Goal: Task Accomplishment & Management: Complete application form

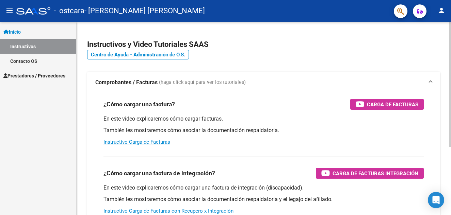
scroll to position [34, 0]
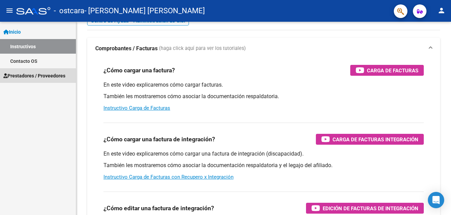
click at [21, 77] on span "Prestadores / Proveedores" at bounding box center [34, 75] width 62 height 7
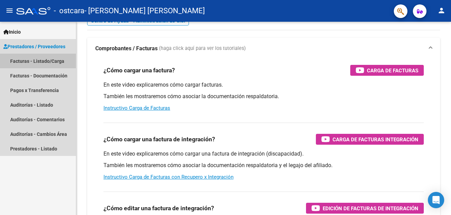
click at [46, 61] on link "Facturas - Listado/Carga" at bounding box center [38, 61] width 76 height 15
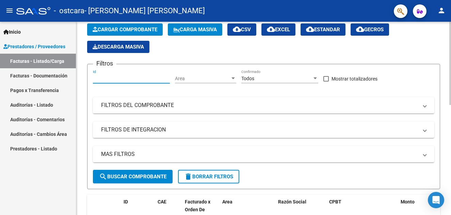
click at [129, 79] on input "Id" at bounding box center [131, 79] width 77 height 6
click at [199, 77] on span "Area" at bounding box center [202, 79] width 55 height 6
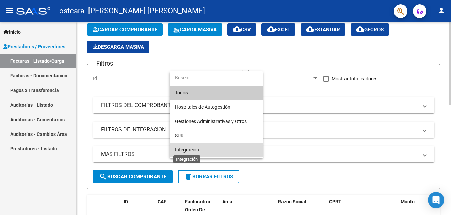
drag, startPoint x: 191, startPoint y: 152, endPoint x: 189, endPoint y: 147, distance: 5.6
click at [189, 150] on span "Integración" at bounding box center [187, 149] width 24 height 5
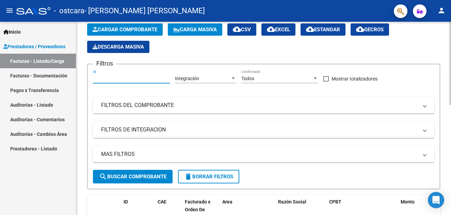
click at [105, 78] on input "Id" at bounding box center [131, 79] width 77 height 6
click at [137, 103] on mat-panel-title "FILTROS DEL COMPROBANTE" at bounding box center [259, 105] width 317 height 7
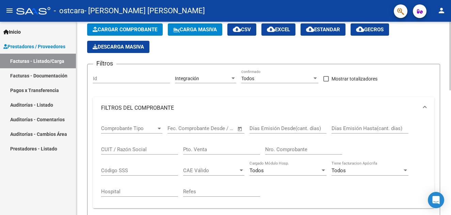
click at [157, 129] on div at bounding box center [159, 128] width 6 height 5
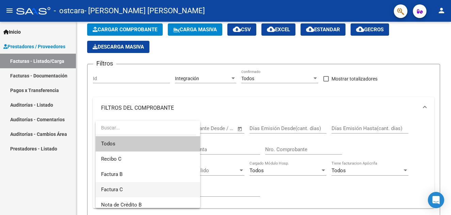
click at [124, 189] on span "Factura C" at bounding box center [148, 189] width 94 height 15
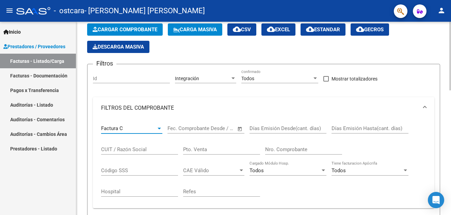
click at [159, 128] on div at bounding box center [158, 129] width 3 height 2
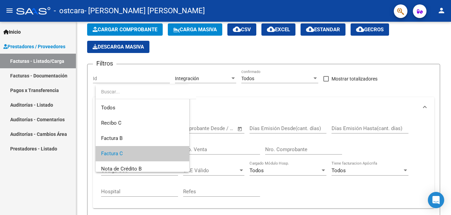
scroll to position [25, 0]
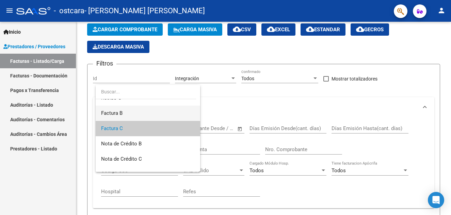
click at [127, 113] on span "Factura B" at bounding box center [148, 113] width 94 height 15
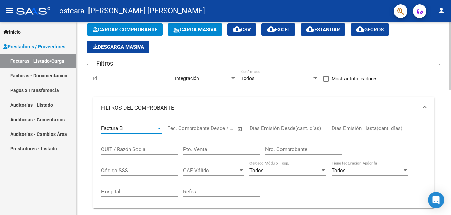
scroll to position [31, 0]
click at [128, 147] on input "CUIT / Razón Social" at bounding box center [139, 150] width 77 height 6
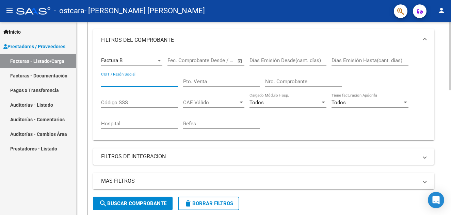
scroll to position [68, 0]
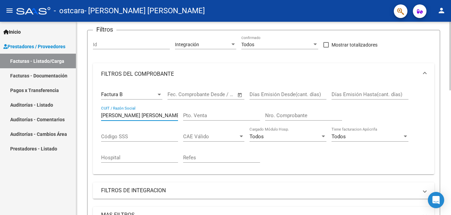
type input "[PERSON_NAME]"
click at [207, 107] on div "Pto. Venta" at bounding box center [221, 113] width 77 height 15
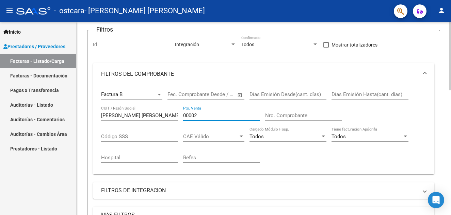
type input "00002"
click at [285, 117] on input "Nro. Comprobante" at bounding box center [303, 116] width 77 height 6
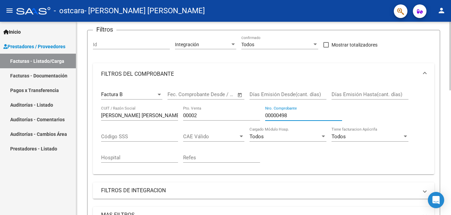
type input "00000498"
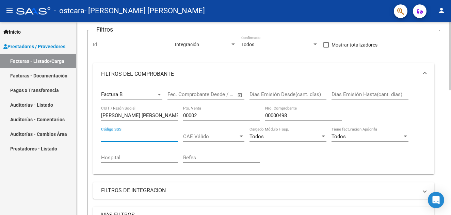
click at [147, 137] on input "Código SSS" at bounding box center [139, 137] width 77 height 6
click at [212, 134] on span "CAE Válido" at bounding box center [210, 137] width 55 height 6
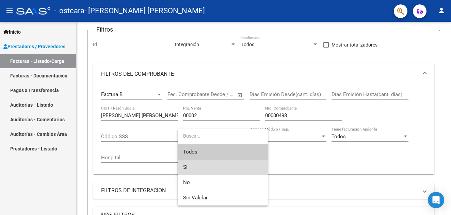
click at [201, 169] on span "Si" at bounding box center [222, 167] width 79 height 15
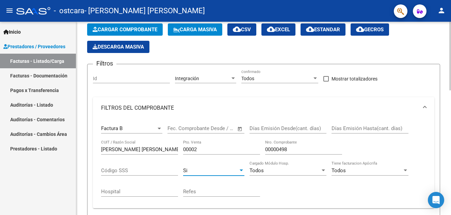
scroll to position [0, 0]
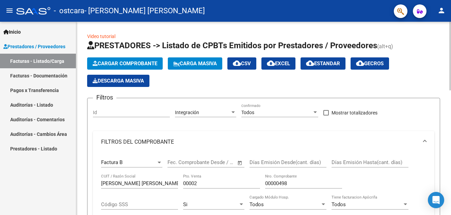
click at [239, 163] on span "Open calendar" at bounding box center [240, 163] width 16 height 16
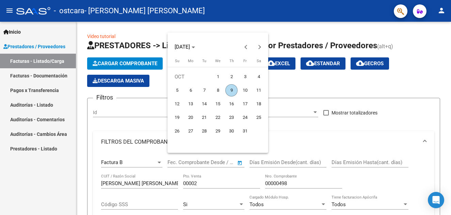
click at [217, 92] on span "8" at bounding box center [218, 90] width 12 height 12
type input "08/10/2025"
click at [289, 140] on div at bounding box center [225, 107] width 451 height 215
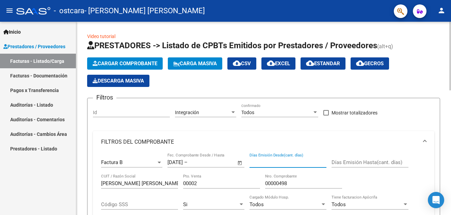
click at [290, 163] on input "Días Emisión Desde(cant. días)" at bounding box center [287, 163] width 77 height 6
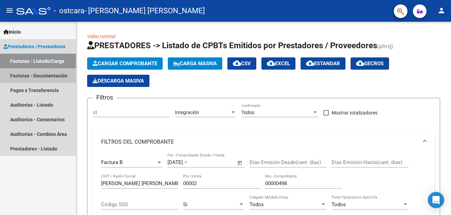
click at [33, 75] on link "Facturas - Documentación" at bounding box center [38, 75] width 76 height 15
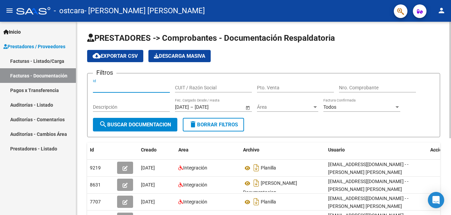
click at [134, 85] on input "Id" at bounding box center [131, 88] width 77 height 6
click at [42, 62] on link "Facturas - Listado/Carga" at bounding box center [38, 61] width 76 height 15
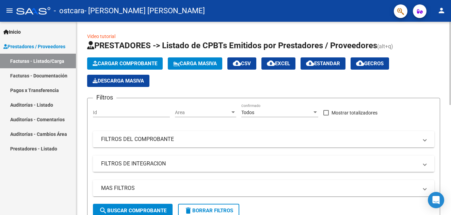
click at [194, 158] on mat-expansion-panel-header "FILTROS DE INTEGRACION" at bounding box center [263, 164] width 341 height 16
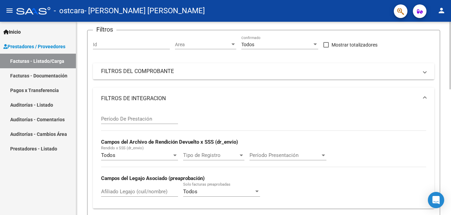
scroll to position [102, 0]
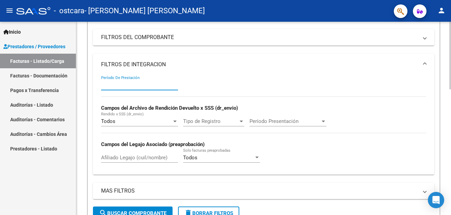
click at [125, 84] on input "Período De Prestación" at bounding box center [139, 85] width 77 height 6
type input "09"
type input "202509"
click at [172, 122] on div at bounding box center [175, 121] width 6 height 5
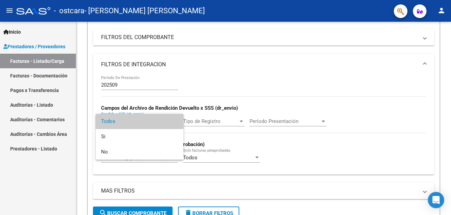
click at [173, 122] on span "Todos" at bounding box center [139, 121] width 77 height 15
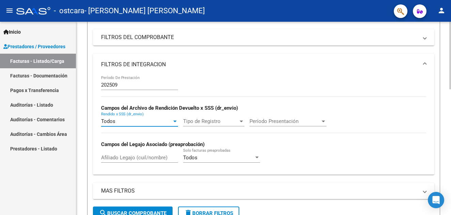
click at [238, 120] on div at bounding box center [241, 121] width 6 height 5
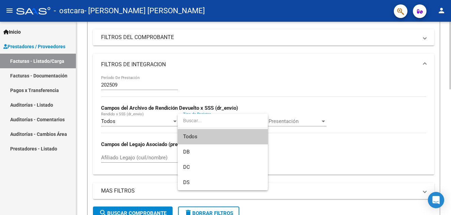
click at [238, 120] on input "dropdown search" at bounding box center [223, 121] width 90 height 14
click at [297, 77] on div at bounding box center [225, 107] width 451 height 215
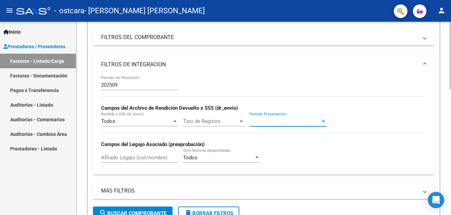
click at [320, 121] on div at bounding box center [323, 121] width 6 height 5
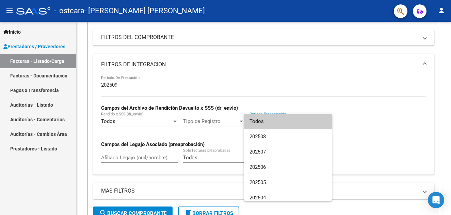
click at [320, 74] on div at bounding box center [225, 107] width 451 height 215
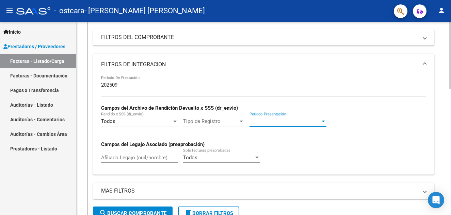
click at [273, 119] on span "Período Presentación" at bounding box center [284, 121] width 71 height 6
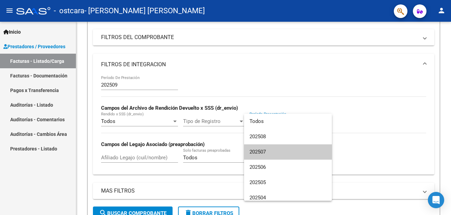
click at [301, 100] on div at bounding box center [225, 107] width 451 height 215
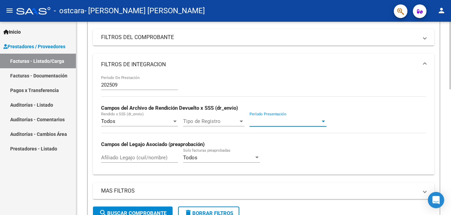
click at [274, 122] on span "Período Presentación" at bounding box center [284, 121] width 71 height 6
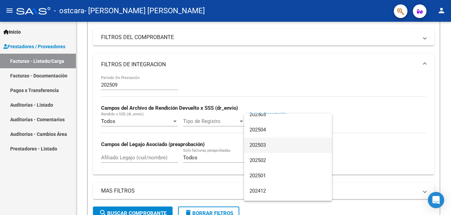
scroll to position [0, 0]
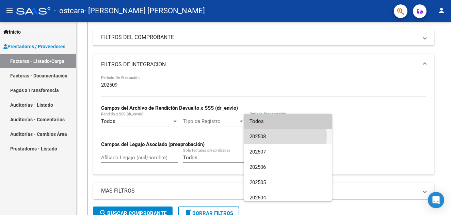
click at [267, 136] on span "202508" at bounding box center [287, 136] width 77 height 15
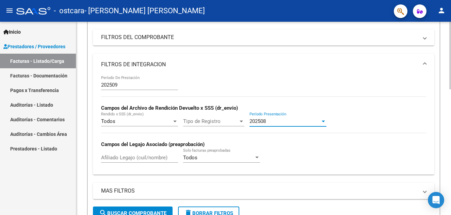
click at [271, 123] on div "202508" at bounding box center [284, 121] width 71 height 6
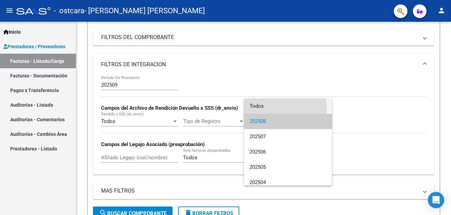
click at [267, 108] on span "Todos" at bounding box center [287, 106] width 77 height 15
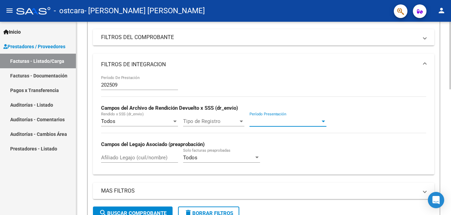
click at [221, 121] on span "Tipo de Registro" at bounding box center [210, 121] width 55 height 6
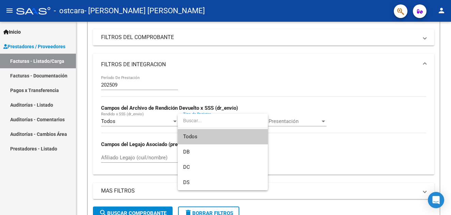
click at [271, 79] on div at bounding box center [225, 107] width 451 height 215
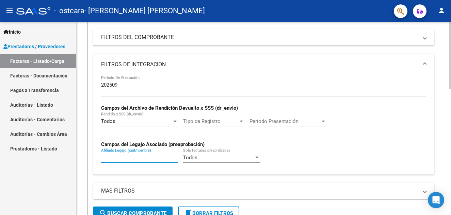
click at [137, 157] on input "Afiliado Legajo (cuil/nombre)" at bounding box center [139, 158] width 77 height 6
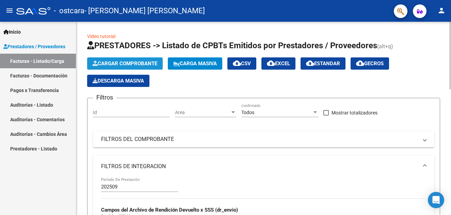
click at [143, 64] on span "Cargar Comprobante" at bounding box center [125, 64] width 65 height 6
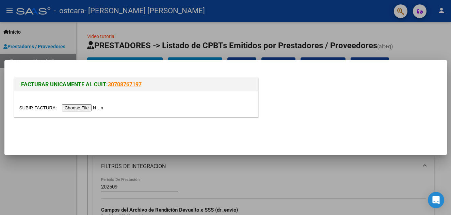
click at [253, 182] on div at bounding box center [225, 107] width 451 height 215
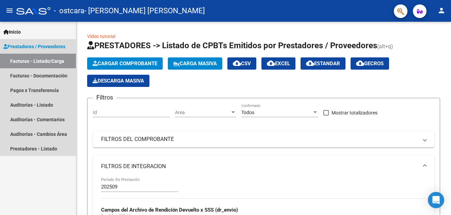
click at [34, 61] on link "Facturas - Listado/Carga" at bounding box center [38, 61] width 76 height 15
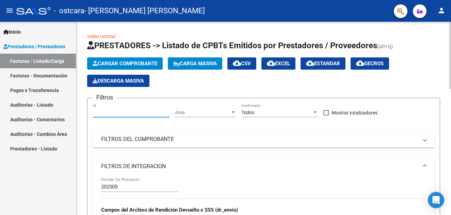
click at [121, 111] on input "Id" at bounding box center [131, 113] width 77 height 6
click at [137, 114] on input "Id" at bounding box center [131, 113] width 77 height 6
click at [213, 115] on span "Area" at bounding box center [202, 113] width 55 height 6
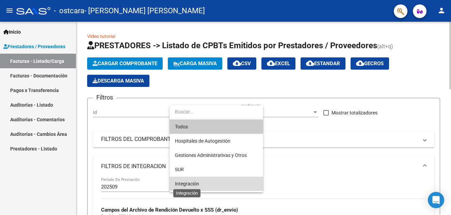
drag, startPoint x: 195, startPoint y: 186, endPoint x: 233, endPoint y: 173, distance: 40.3
click at [196, 184] on span "Integración" at bounding box center [187, 183] width 24 height 5
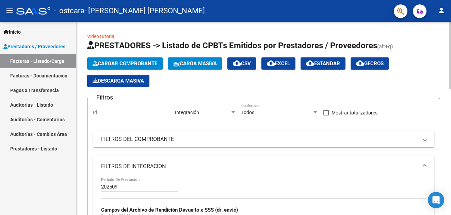
click at [175, 143] on mat-panel-title "FILTROS DEL COMPROBANTE" at bounding box center [259, 139] width 317 height 7
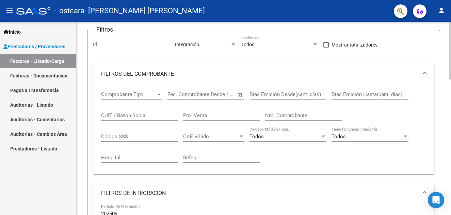
scroll to position [102, 0]
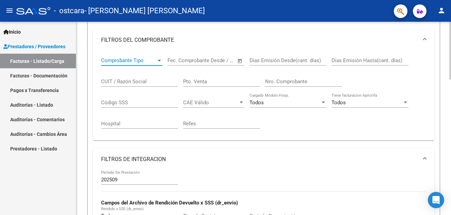
click at [158, 61] on div at bounding box center [158, 61] width 3 height 2
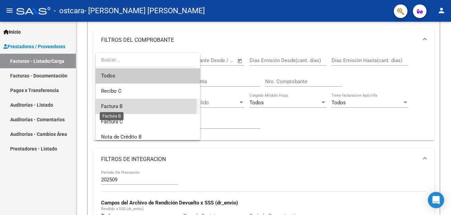
click at [120, 105] on span "Factura B" at bounding box center [111, 106] width 21 height 6
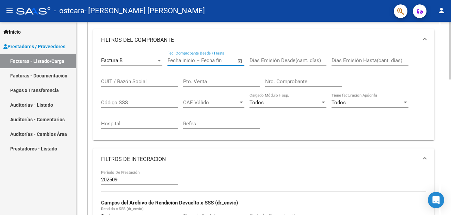
click at [203, 64] on div "Fecha inicio – Fecha fin Fec. Comprobante Desde / Hasta" at bounding box center [201, 58] width 69 height 15
click at [237, 62] on span "Open calendar" at bounding box center [240, 61] width 16 height 16
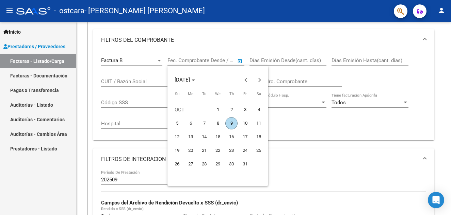
click at [215, 121] on span "8" at bounding box center [218, 123] width 12 height 12
type input "08/10/2025"
click at [295, 152] on div at bounding box center [225, 107] width 451 height 215
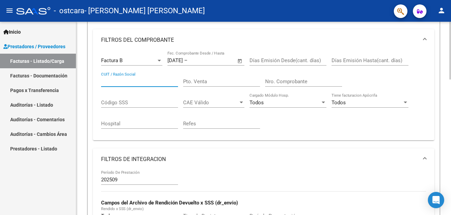
click at [146, 81] on input "CUIT / Razón Social" at bounding box center [139, 82] width 77 height 6
type input "27258318426"
click at [213, 77] on div "Pto. Venta" at bounding box center [221, 79] width 77 height 15
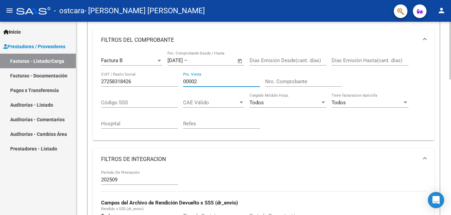
type input "00002"
click at [291, 80] on input "Nro. Comprobante" at bounding box center [303, 82] width 77 height 6
type input "00000408"
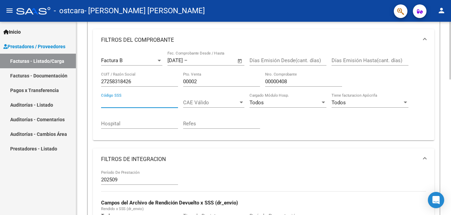
click at [143, 102] on input "Código SSS" at bounding box center [139, 103] width 77 height 6
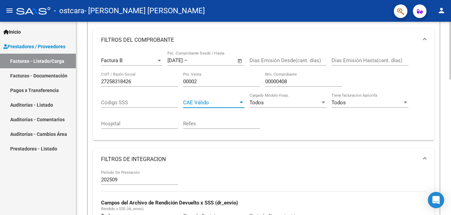
click at [239, 101] on div at bounding box center [241, 102] width 6 height 5
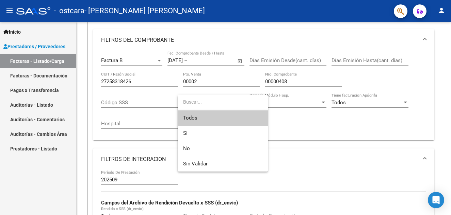
click at [306, 123] on div at bounding box center [225, 107] width 451 height 215
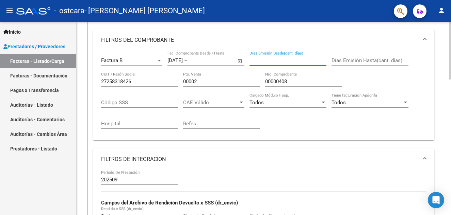
click at [314, 60] on input "Días Emisión Desde(cant. días)" at bounding box center [287, 60] width 77 height 6
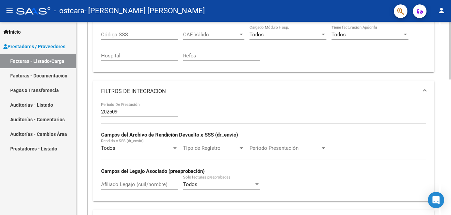
scroll to position [204, 0]
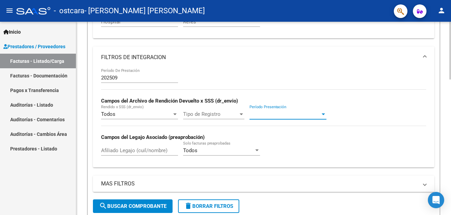
click at [280, 114] on span "Período Presentación" at bounding box center [284, 114] width 71 height 6
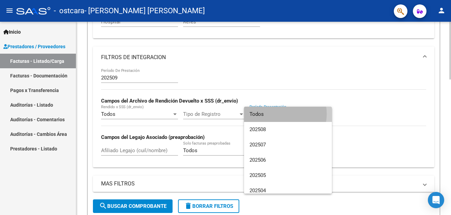
click at [280, 114] on span "Todos" at bounding box center [287, 114] width 77 height 15
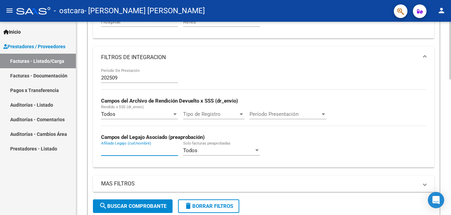
click at [136, 150] on input "Afiliado Legajo (cuil/nombre)" at bounding box center [139, 151] width 77 height 6
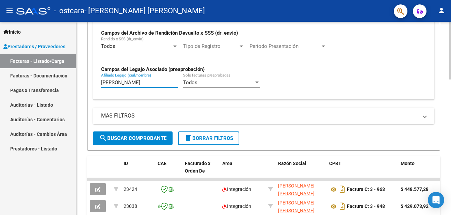
type input "[PERSON_NAME]"
click at [136, 137] on span "search Buscar Comprobante" at bounding box center [132, 138] width 67 height 6
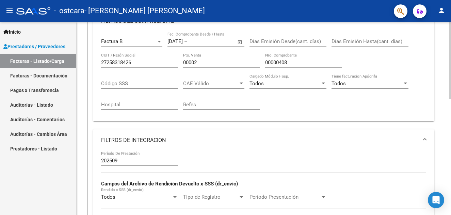
scroll to position [0, 0]
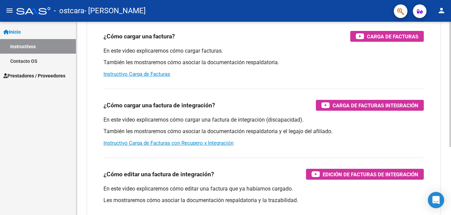
scroll to position [34, 0]
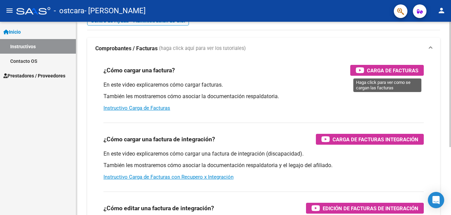
click at [399, 76] on div "Carga de Facturas" at bounding box center [386, 70] width 63 height 11
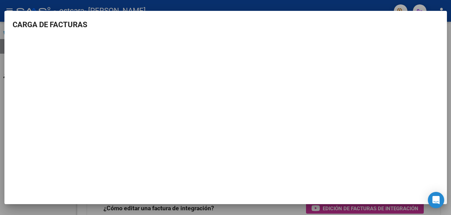
click at [309, 4] on div at bounding box center [225, 107] width 451 height 215
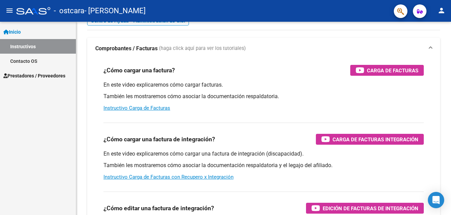
click at [28, 76] on span "Prestadores / Proveedores" at bounding box center [34, 75] width 62 height 7
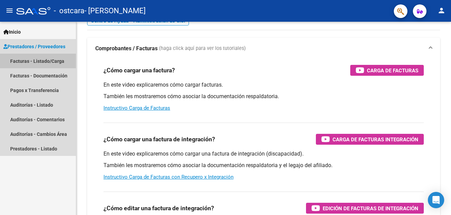
click at [40, 61] on link "Facturas - Listado/Carga" at bounding box center [38, 61] width 76 height 15
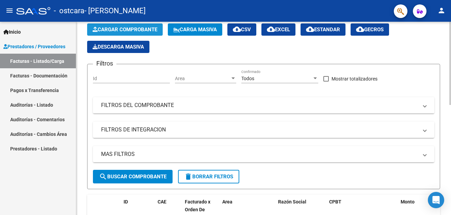
click at [119, 29] on span "Cargar Comprobante" at bounding box center [125, 30] width 65 height 6
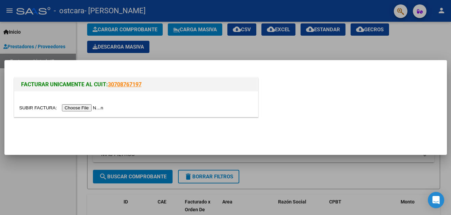
click at [77, 107] on input "file" at bounding box center [62, 107] width 86 height 7
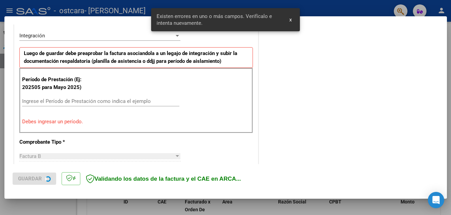
scroll to position [167, 0]
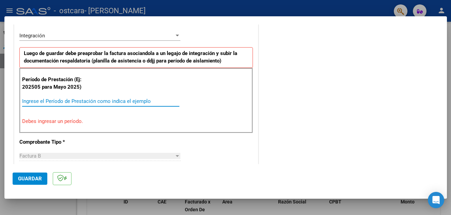
click at [70, 100] on input "Ingrese el Período de Prestación como indica el ejemplo" at bounding box center [100, 101] width 157 height 6
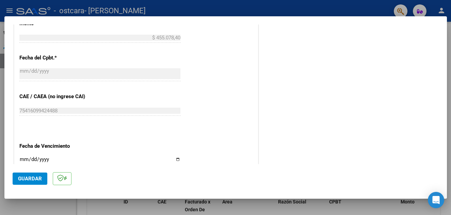
scroll to position [405, 0]
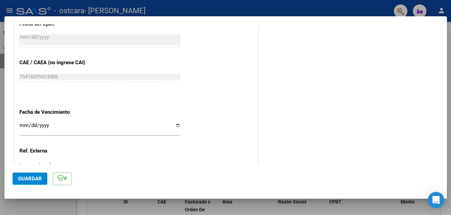
type input "202509"
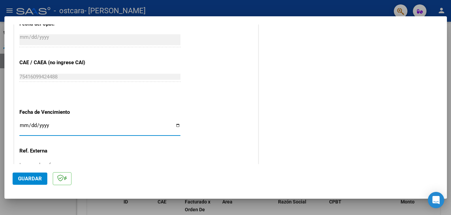
click at [26, 128] on input "Ingresar la fecha" at bounding box center [99, 128] width 161 height 11
type input "[DATE]"
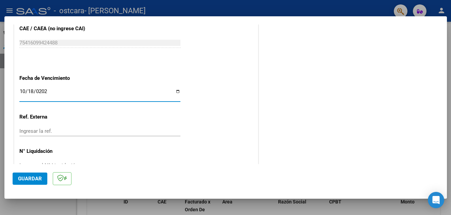
scroll to position [459, 0]
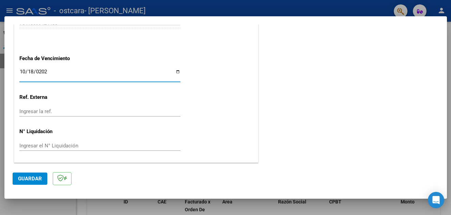
click at [79, 145] on input "Ingresar el N° Liquidación" at bounding box center [99, 146] width 161 height 6
click at [35, 178] on span "Guardar" at bounding box center [30, 179] width 24 height 6
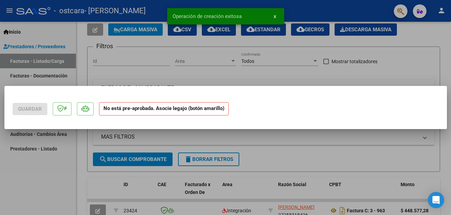
scroll to position [0, 0]
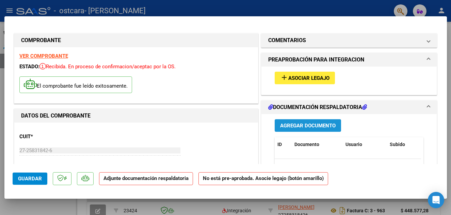
click at [304, 125] on span "Agregar Documento" at bounding box center [307, 126] width 55 height 6
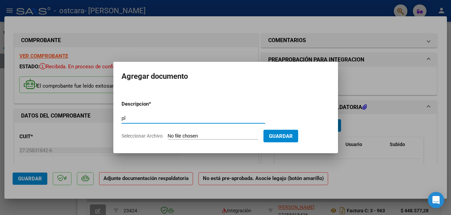
type input "p"
type input "Planillas asistencia"
click at [208, 138] on input "Seleccionar Archivo" at bounding box center [213, 136] width 90 height 6
type input "C:\fakepath\[PERSON_NAME] PLANILLAS.pdf"
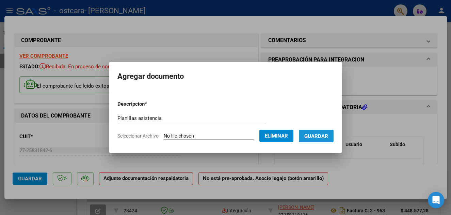
click at [328, 137] on span "Guardar" at bounding box center [316, 136] width 24 height 6
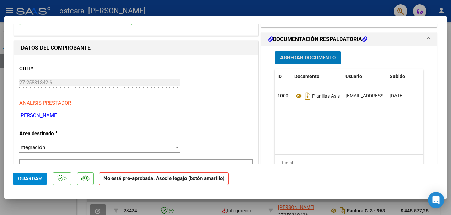
scroll to position [136, 0]
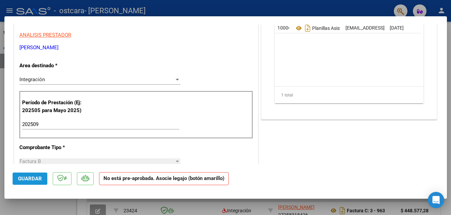
click at [16, 177] on button "Guardar" at bounding box center [30, 179] width 35 height 12
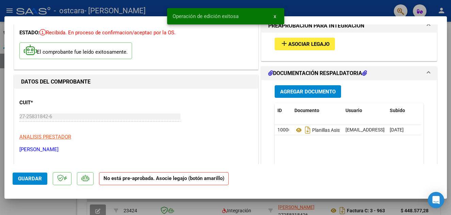
scroll to position [0, 0]
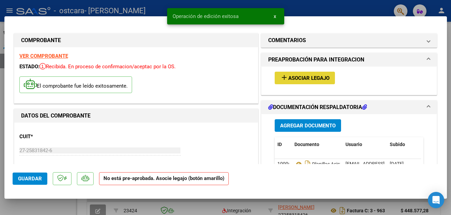
click at [294, 79] on span "Asociar Legajo" at bounding box center [308, 78] width 41 height 6
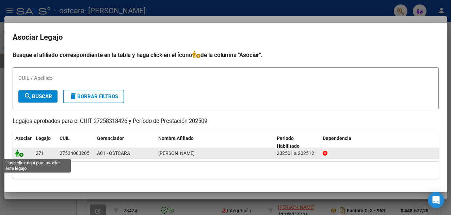
click at [21, 154] on icon at bounding box center [19, 153] width 8 height 7
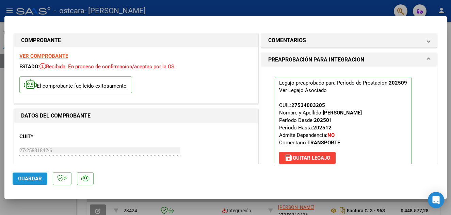
click at [33, 176] on span "Guardar" at bounding box center [30, 179] width 24 height 6
